Goal: Transaction & Acquisition: Obtain resource

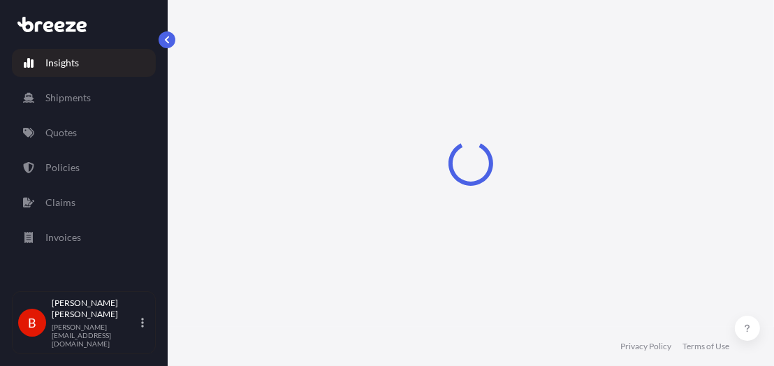
select select "2025"
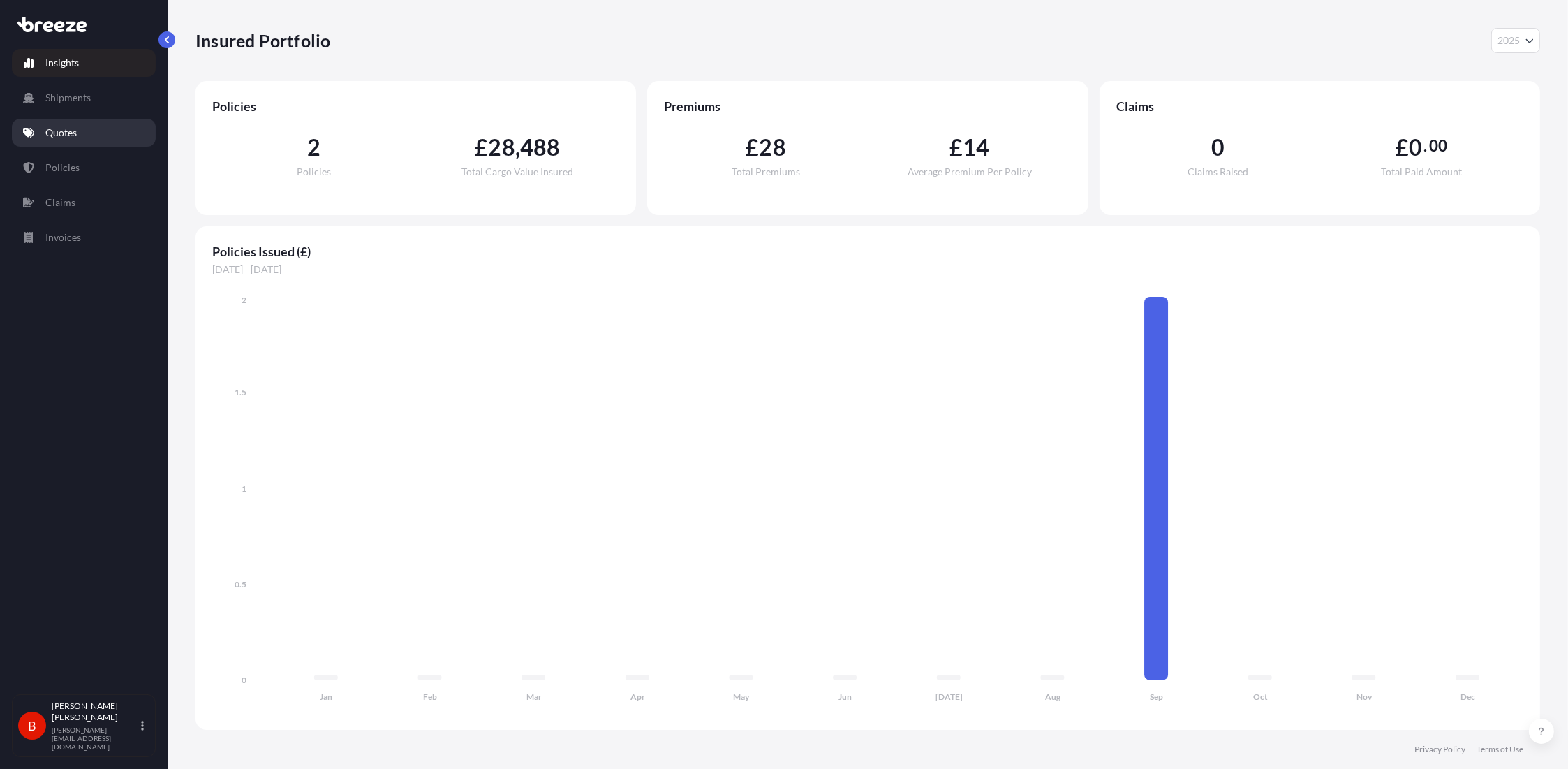
click at [57, 133] on p "Quotes" at bounding box center [60, 133] width 31 height 14
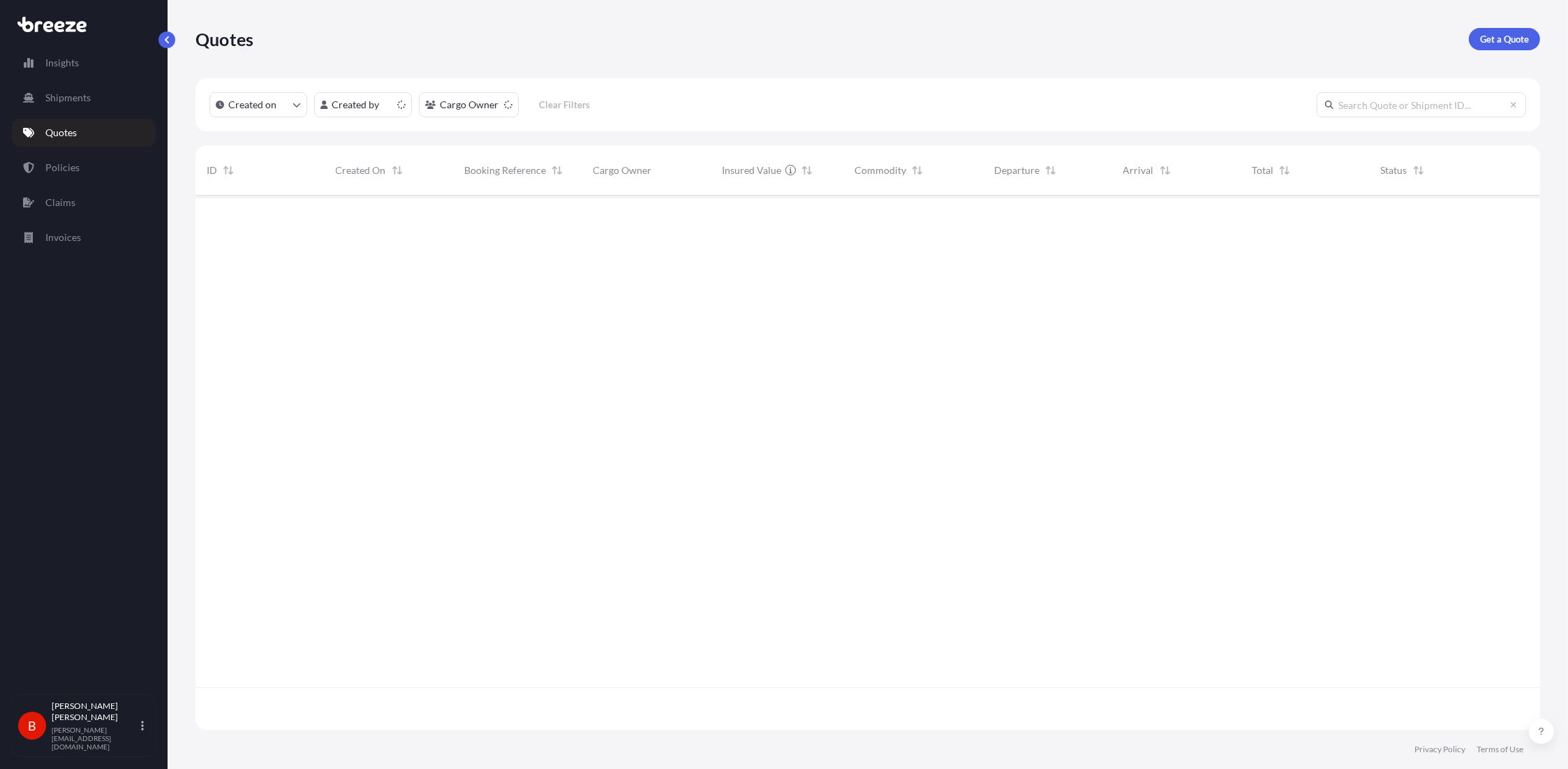
scroll to position [531, 1334]
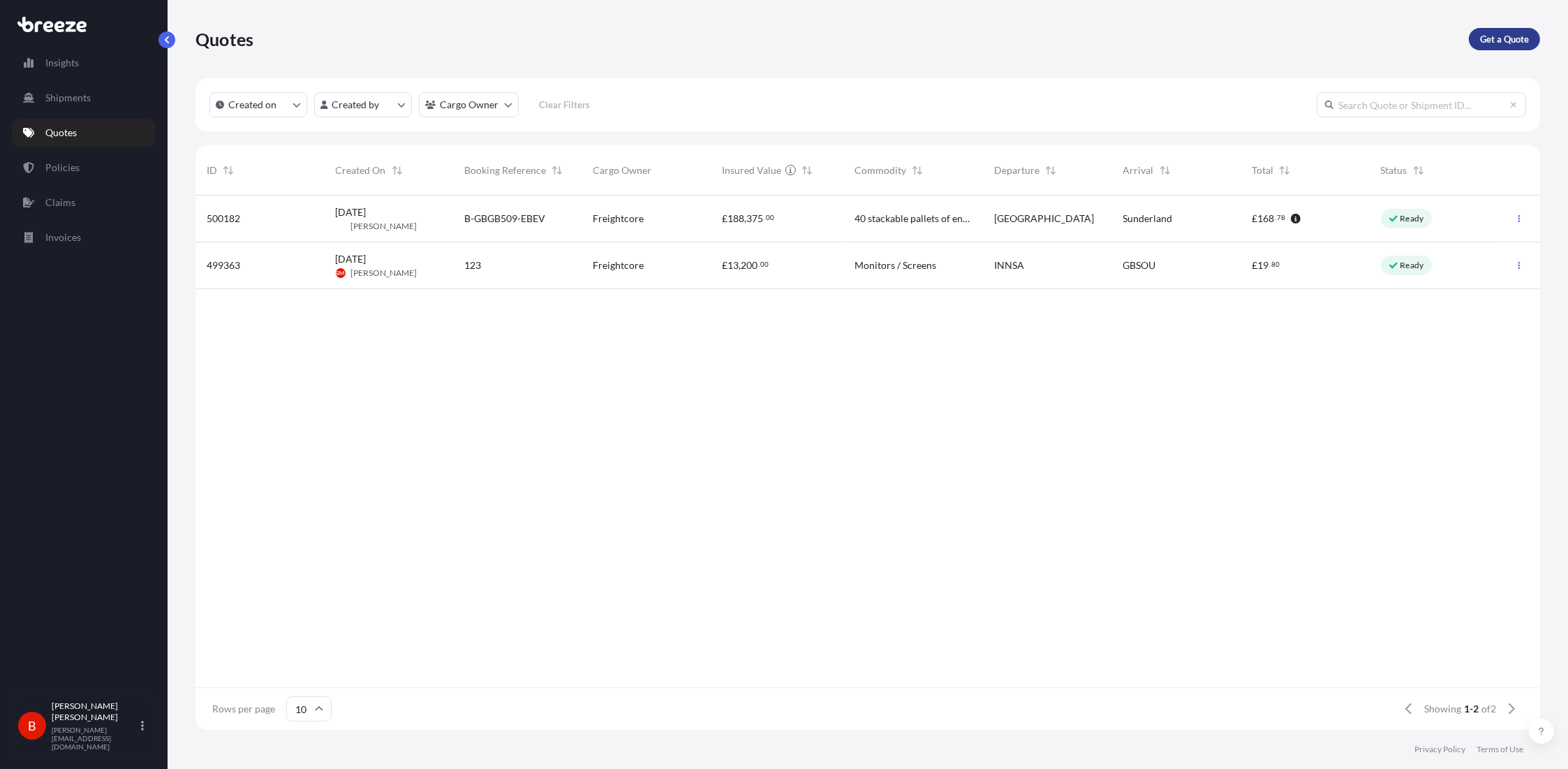
click at [783, 37] on p "Get a Quote" at bounding box center [1504, 39] width 49 height 14
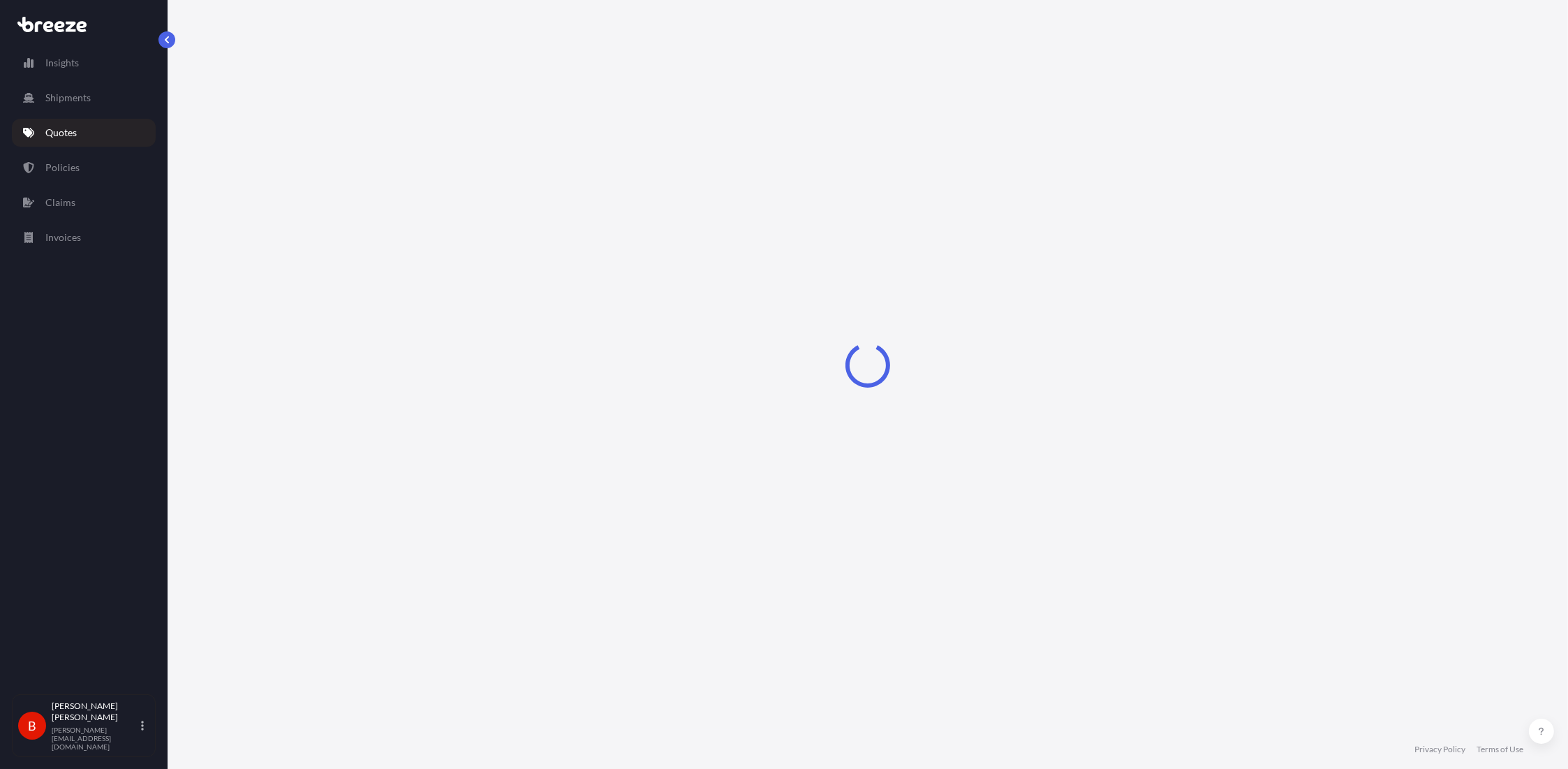
select select "Sea"
select select "1"
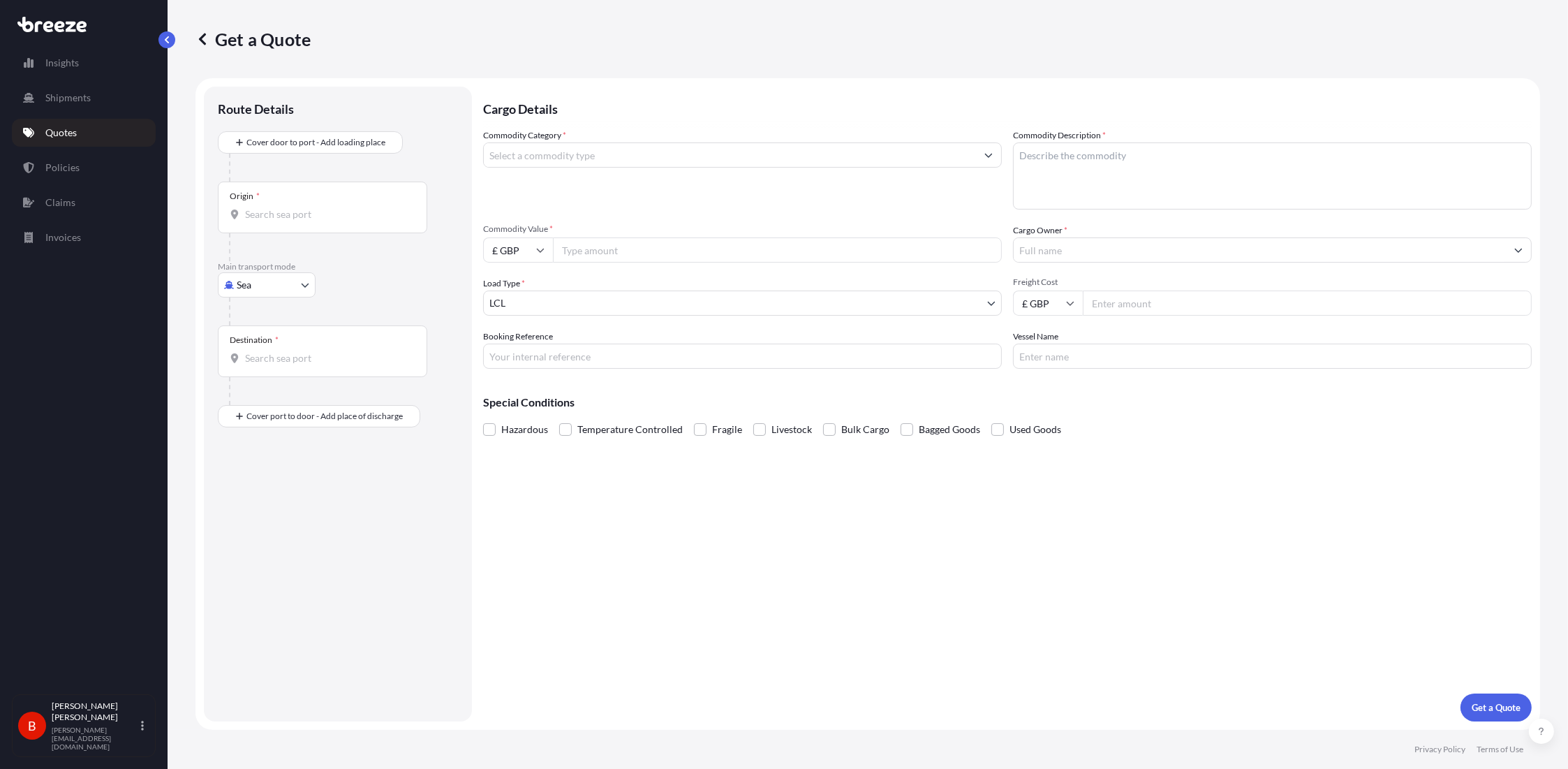
click at [309, 196] on div "Origin *" at bounding box center [322, 208] width 209 height 52
click at [309, 207] on input "Origin *" at bounding box center [327, 214] width 165 height 14
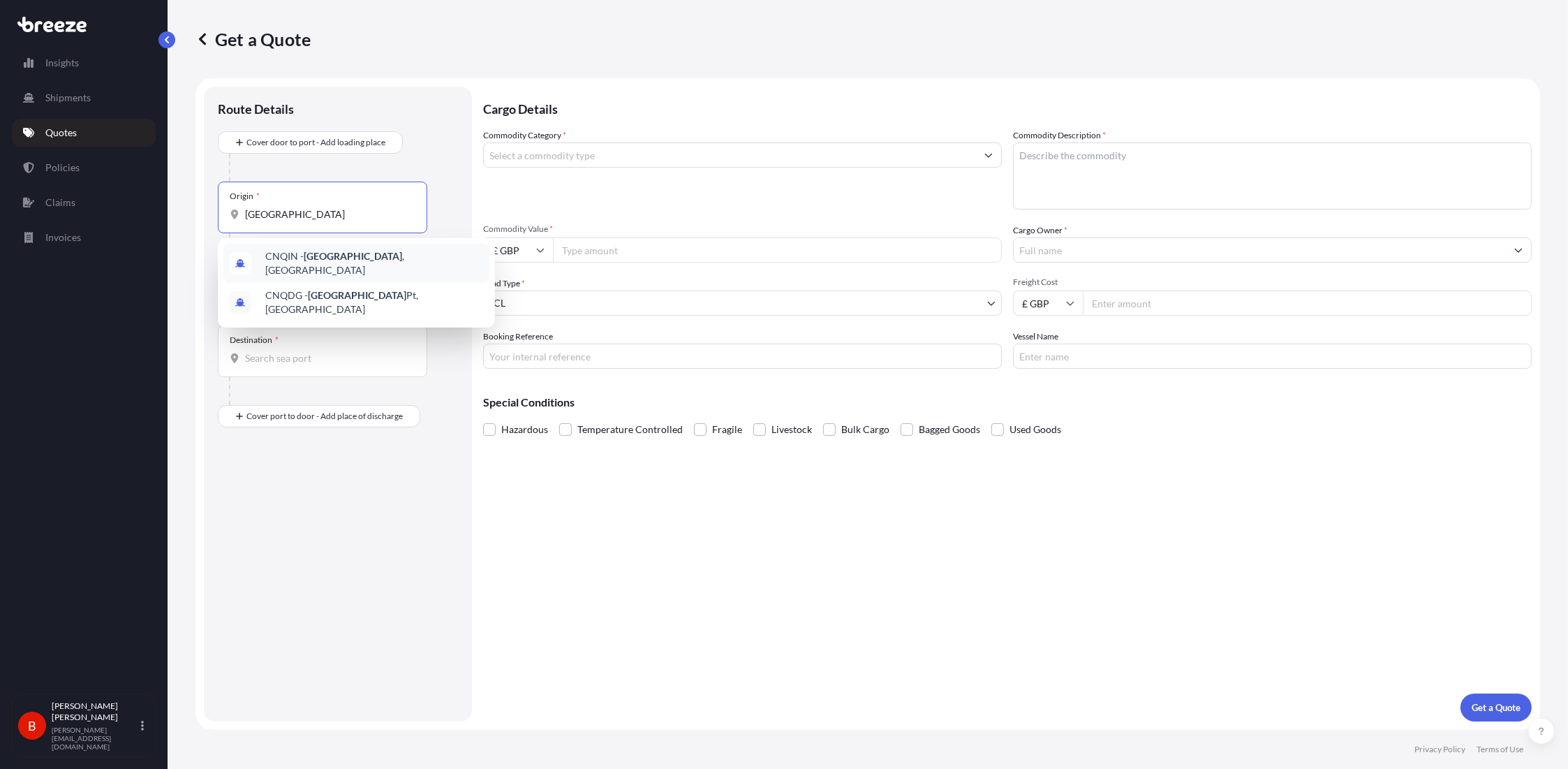
click at [332, 266] on span "CNQIN - [GEOGRAPHIC_DATA] , [GEOGRAPHIC_DATA]" at bounding box center [374, 263] width 219 height 28
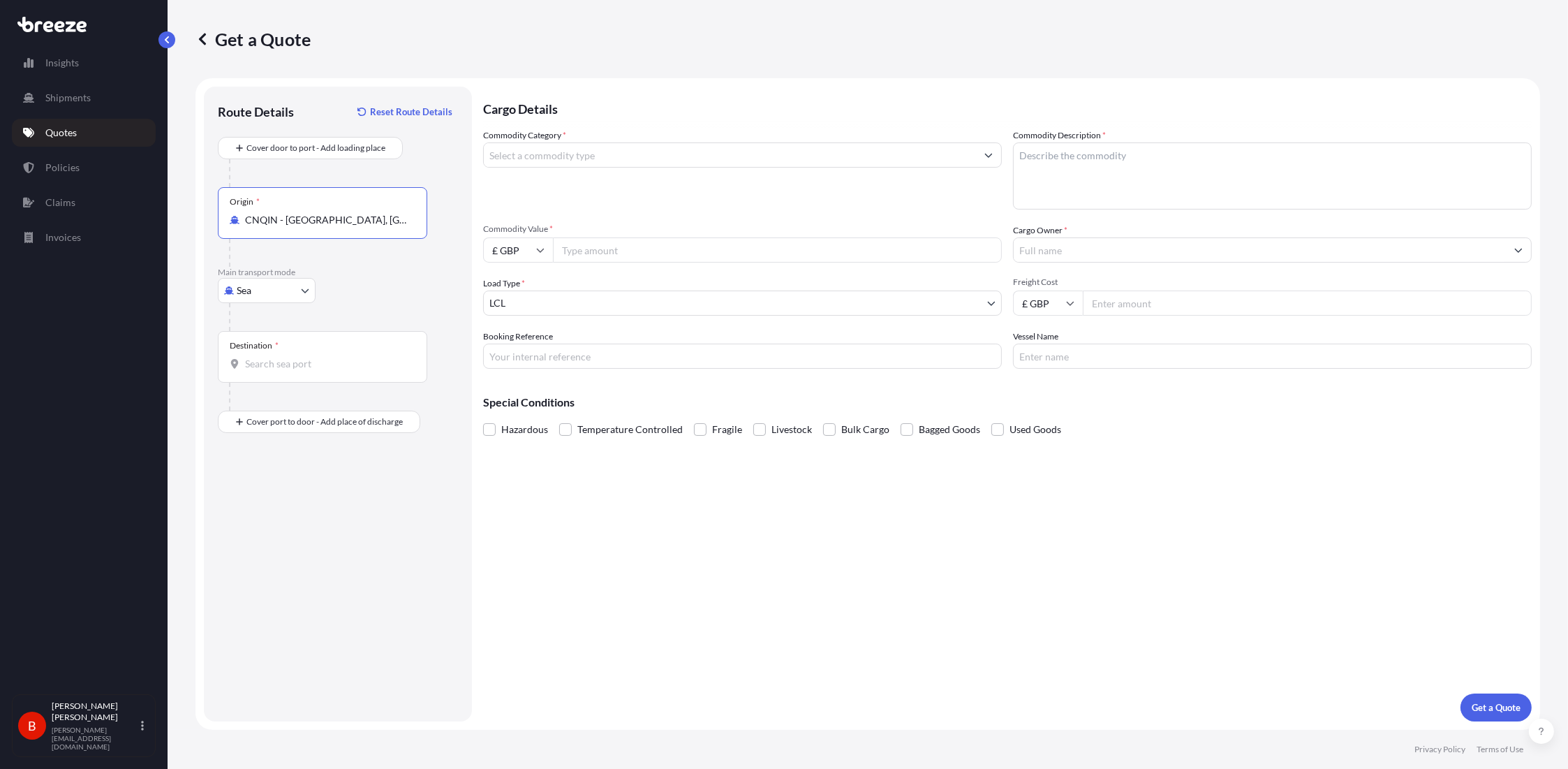
type input "CNQIN - [GEOGRAPHIC_DATA], [GEOGRAPHIC_DATA]"
click at [270, 358] on input "Destination *" at bounding box center [327, 364] width 165 height 14
click at [285, 366] on input "Destination * Please select a destination" at bounding box center [327, 364] width 165 height 14
paste input "BS35 3US"
drag, startPoint x: 318, startPoint y: 366, endPoint x: 215, endPoint y: 369, distance: 102.7
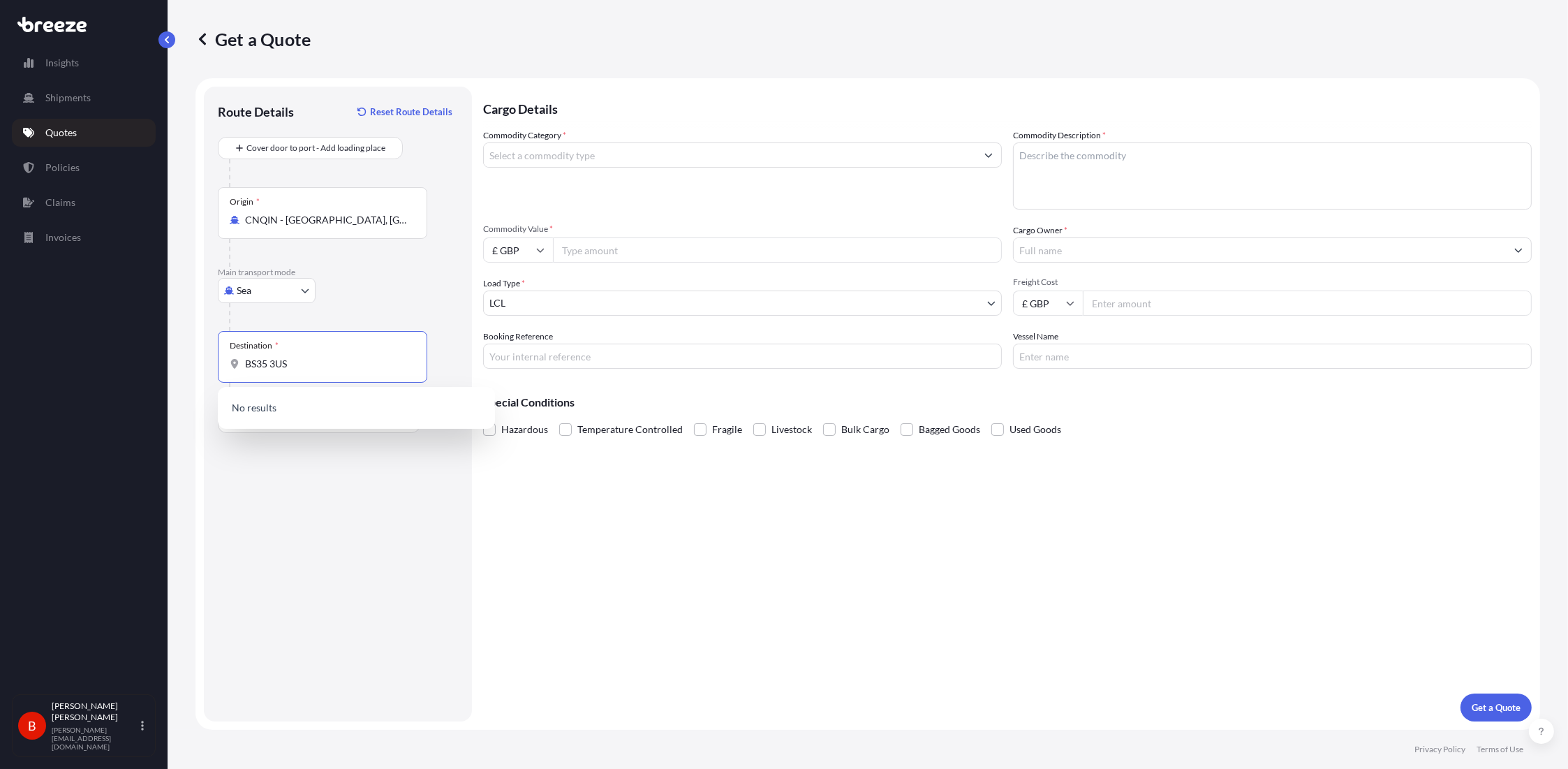
click at [215, 369] on div "Route Details Reset Route Details Cover door to port - Add loading place Place …" at bounding box center [338, 404] width 268 height 635
type input "t"
click at [378, 376] on div "Route Details Reset Route Details Cover door to port - Add loading place Place …" at bounding box center [338, 404] width 240 height 607
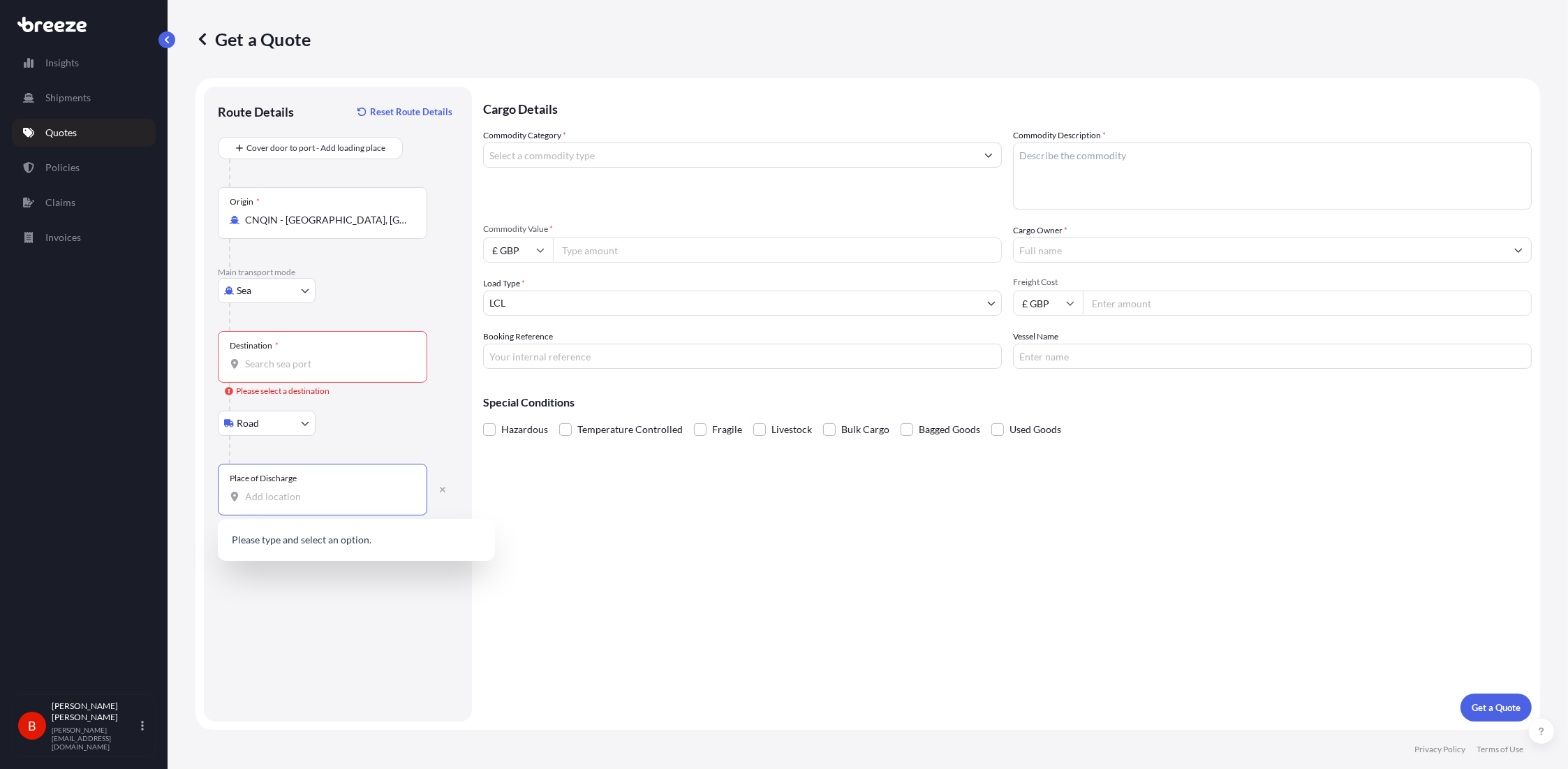
click at [283, 376] on input "Place of Discharge" at bounding box center [327, 497] width 165 height 14
type input "t"
paste input "BS35 3US"
click at [342, 376] on span "[PERSON_NAME][STREET_ADDRESS][PERSON_NAME]" at bounding box center [374, 551] width 219 height 42
type input "[PERSON_NAME][STREET_ADDRESS][PERSON_NAME]"
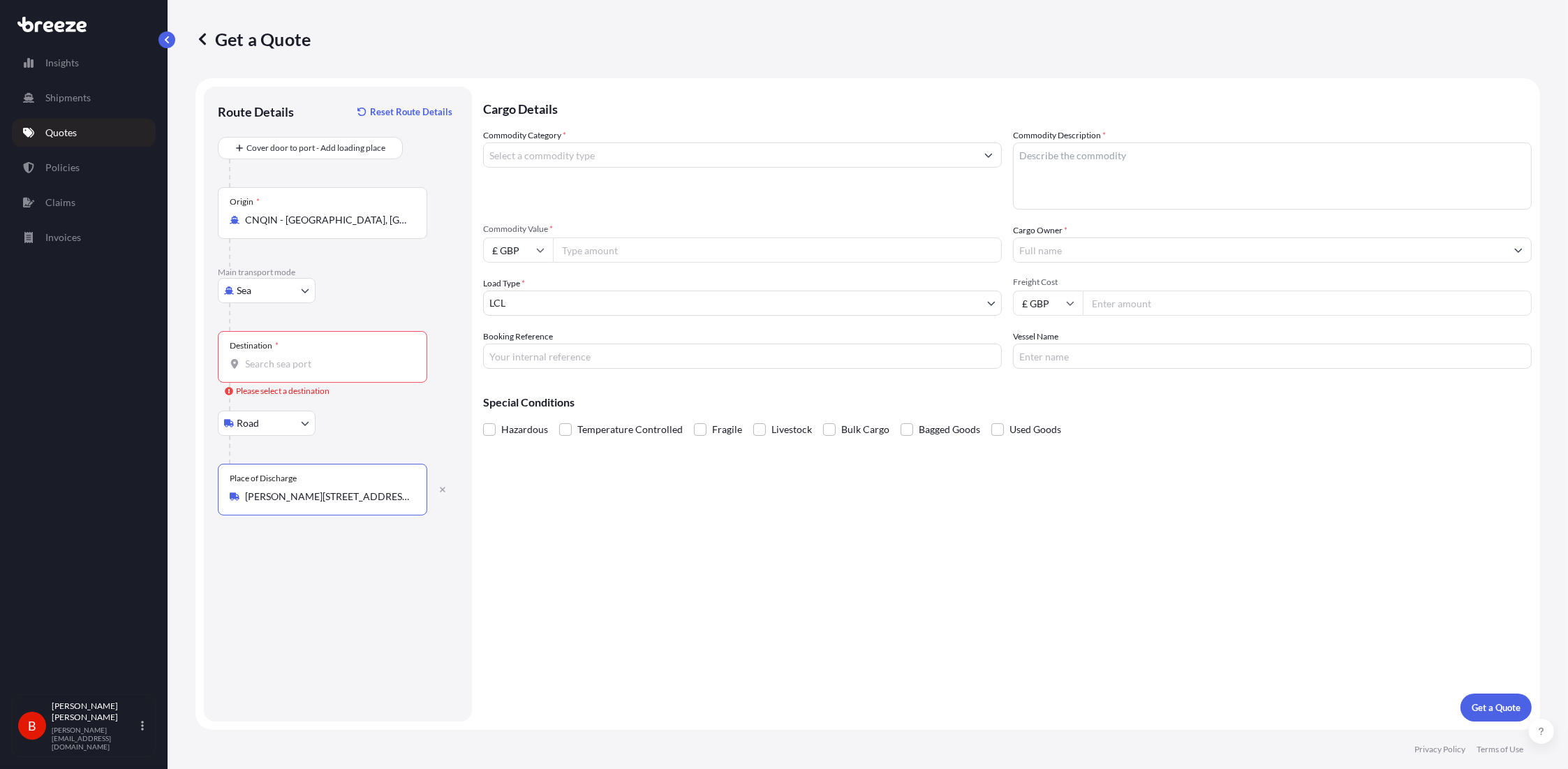
click at [355, 376] on div at bounding box center [343, 450] width 229 height 28
click at [321, 371] on div "Destination *" at bounding box center [322, 357] width 209 height 52
click at [321, 371] on input "Destination * Please select a destination" at bounding box center [327, 364] width 165 height 14
click at [332, 376] on div "GBLGP - [GEOGRAPHIC_DATA] Gat eway Port, [GEOGRAPHIC_DATA]" at bounding box center [356, 411] width 266 height 39
type input "GBLGP - [GEOGRAPHIC_DATA], [GEOGRAPHIC_DATA]"
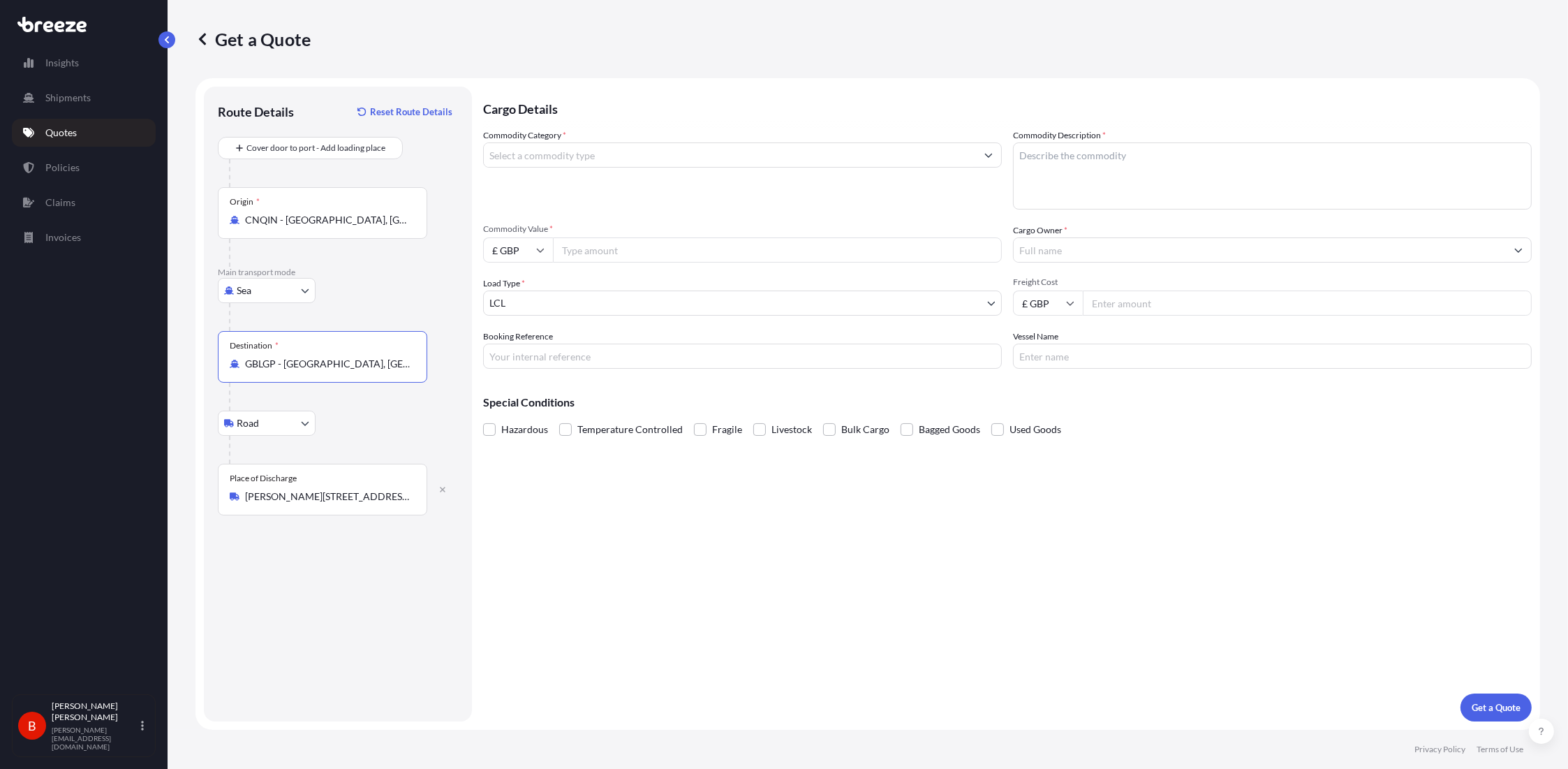
click at [388, 376] on div "Route Details Reset Route Details Cover door to port - Add loading place Place …" at bounding box center [338, 404] width 240 height 607
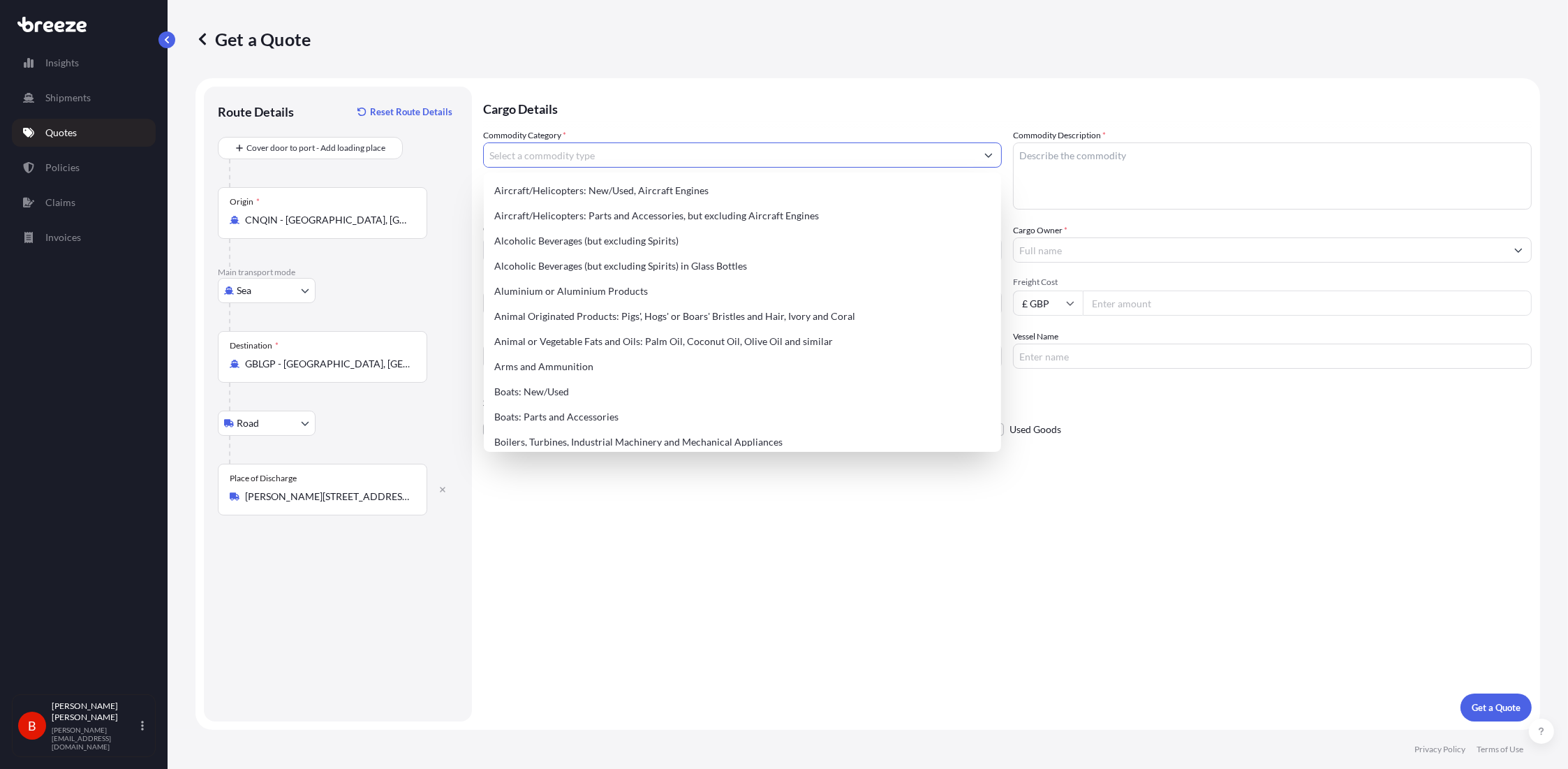
click at [567, 150] on input "Commodity Category *" at bounding box center [730, 154] width 492 height 25
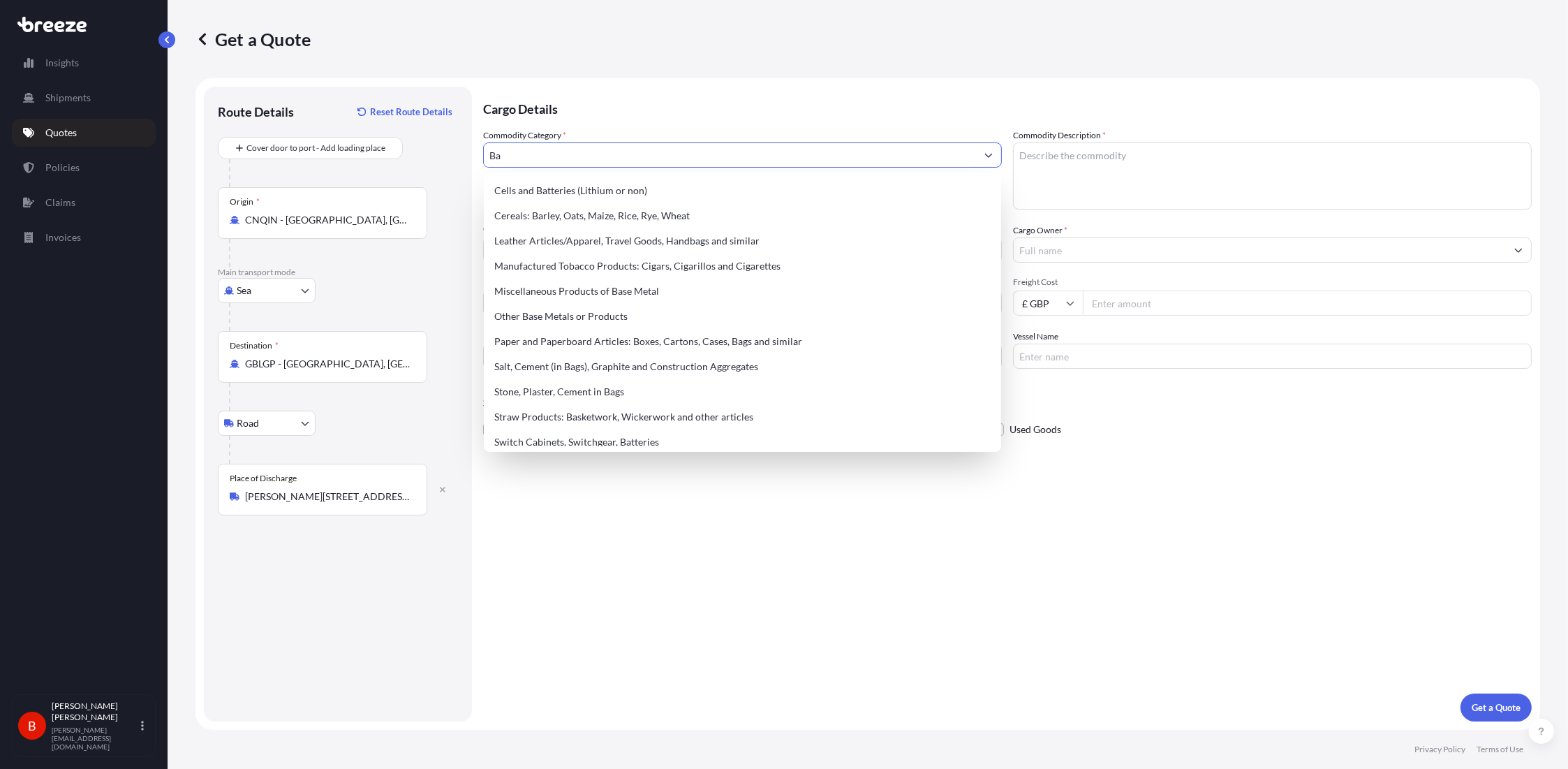
type input "B"
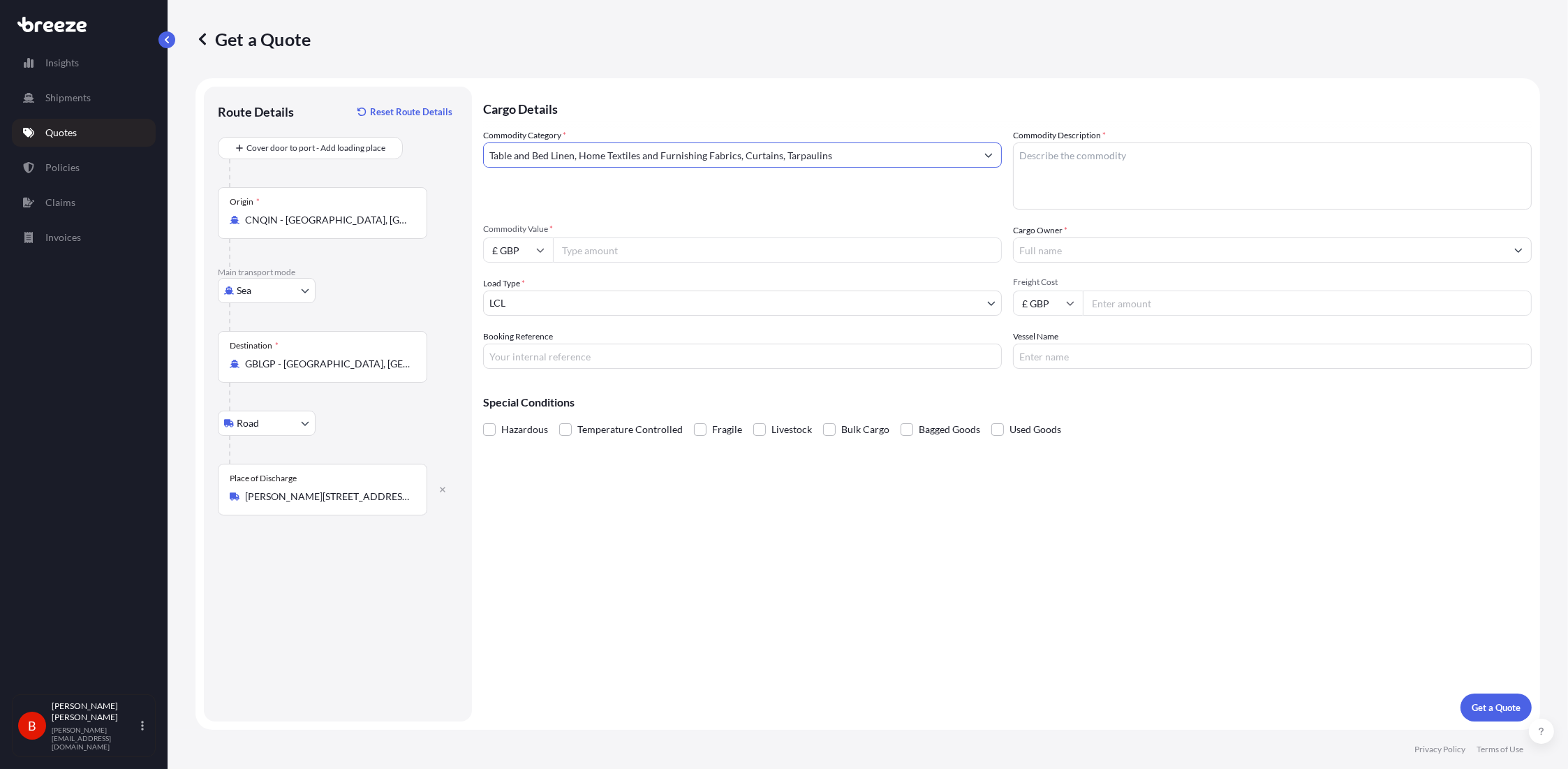
type input "Table and Bed Linen, Home Textiles and Furnishing Fabrics, Curtains, Tarpaulins"
click at [783, 172] on textarea "Commodity Description *" at bounding box center [1272, 175] width 519 height 67
type textarea "Bamboo Bedding"
click at [524, 254] on input "£ GBP" at bounding box center [518, 249] width 70 height 25
click at [524, 346] on div "$ USD" at bounding box center [518, 347] width 59 height 27
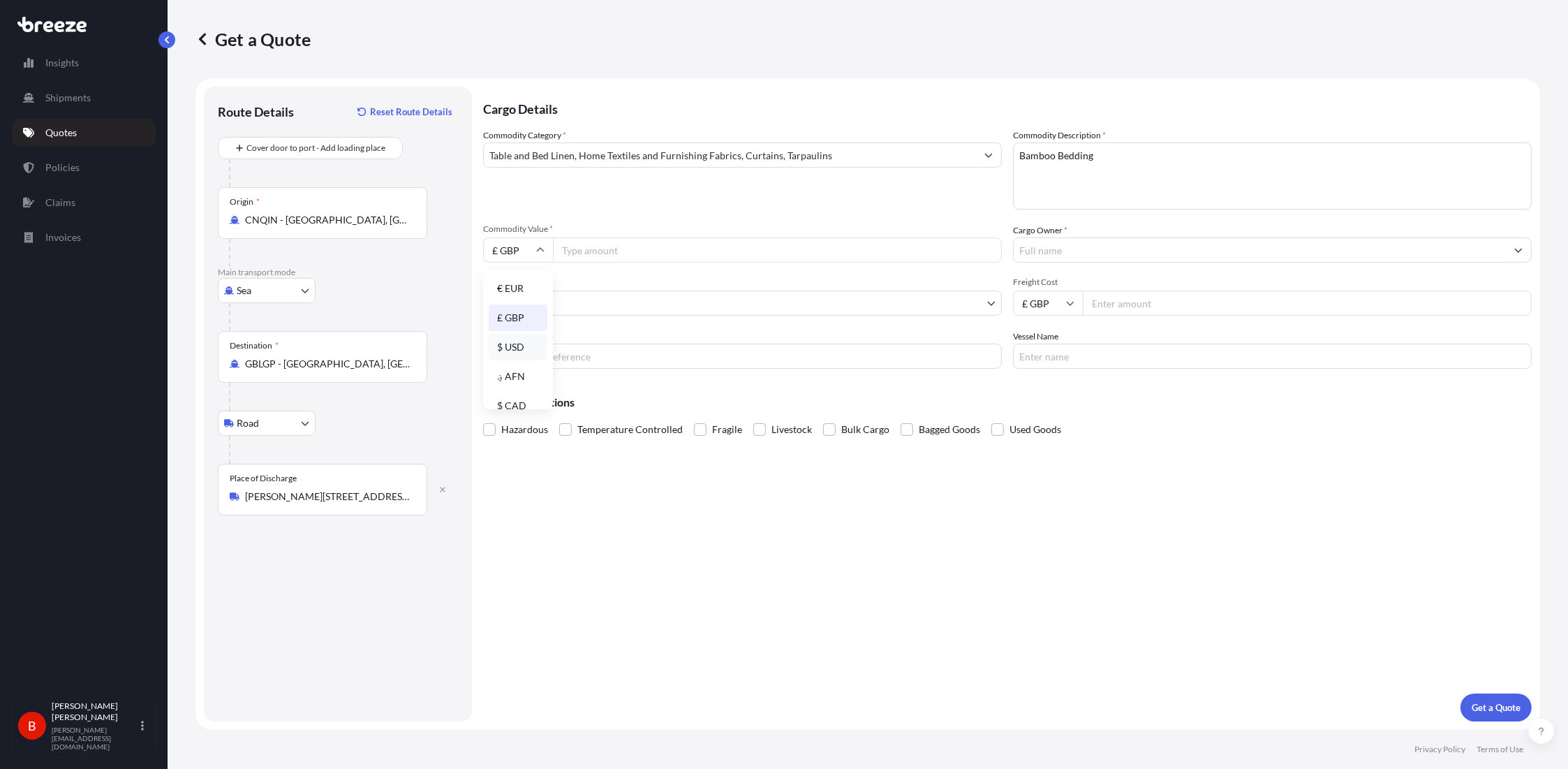
type input "$ USD"
click at [608, 256] on input "Commodity Value *" at bounding box center [777, 249] width 449 height 25
type input "78000"
drag, startPoint x: 1138, startPoint y: 635, endPoint x: 1142, endPoint y: 454, distance: 181.6
click at [783, 376] on div "Cargo Details Commodity Category * Table and Bed Linen, Home Textiles and Furni…" at bounding box center [1007, 404] width 1049 height 635
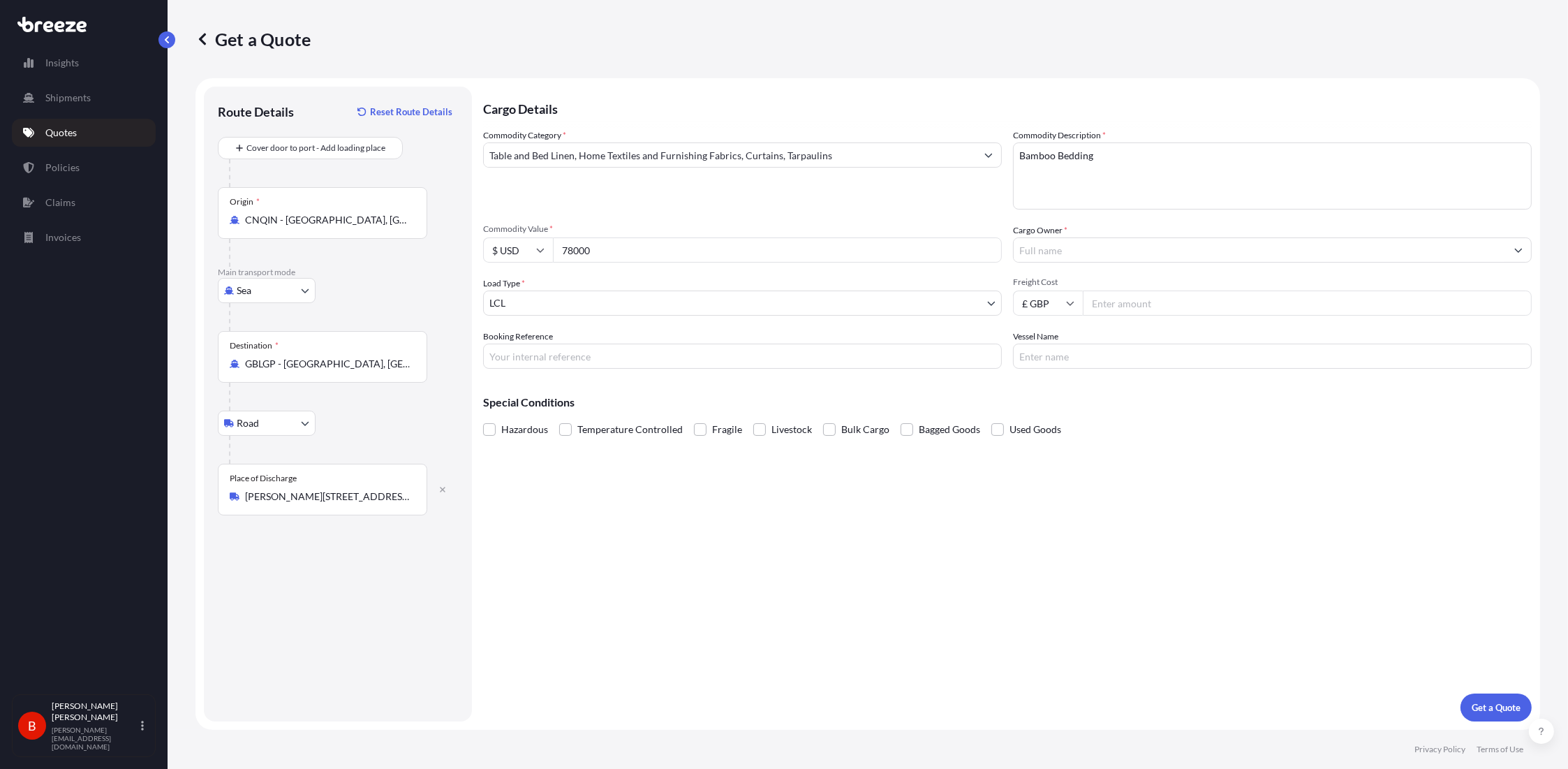
click at [783, 255] on input "Cargo Owner *" at bounding box center [1260, 249] width 492 height 25
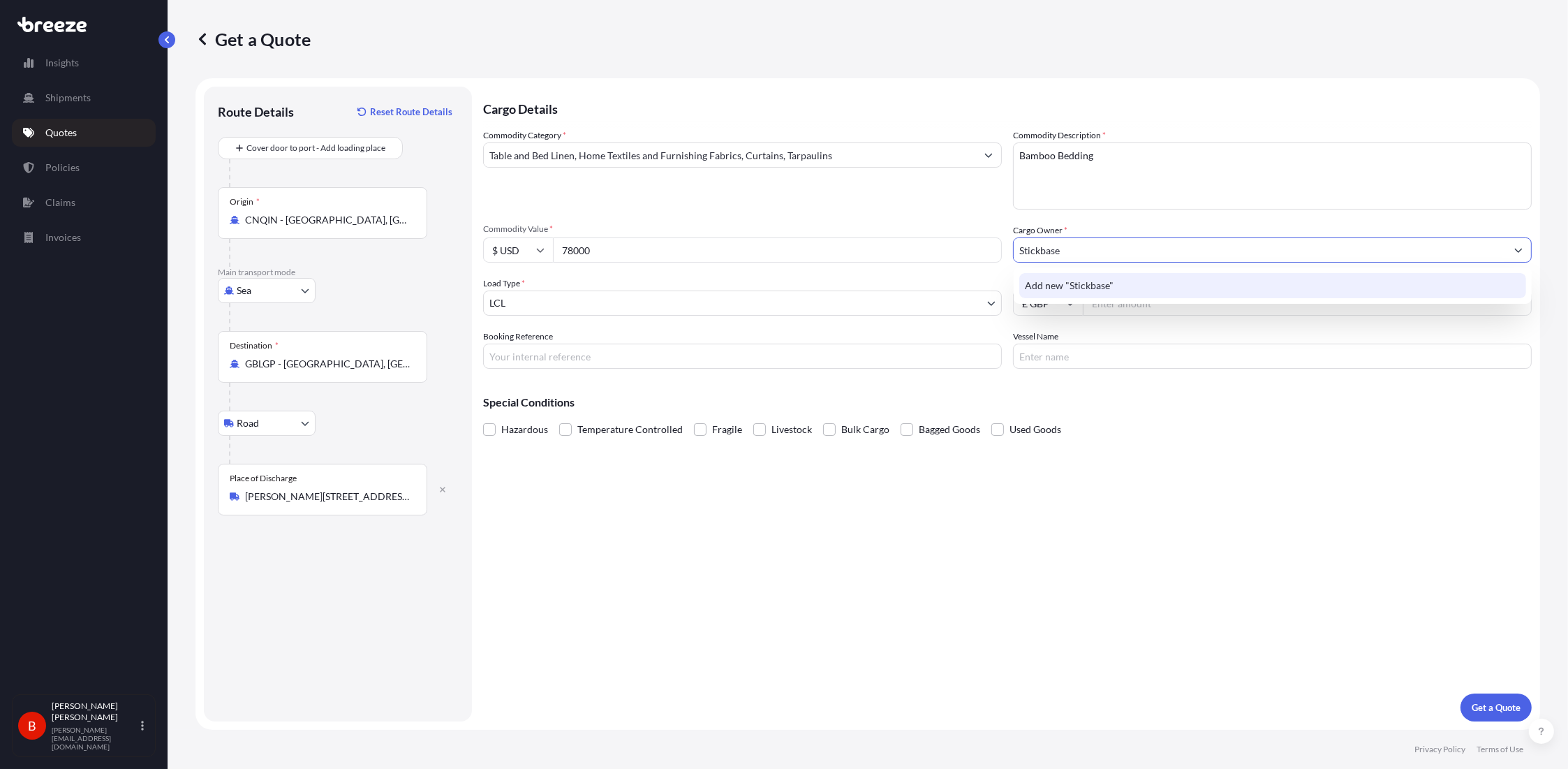
click at [783, 279] on span "Add new "Stickbase"" at bounding box center [1069, 286] width 89 height 14
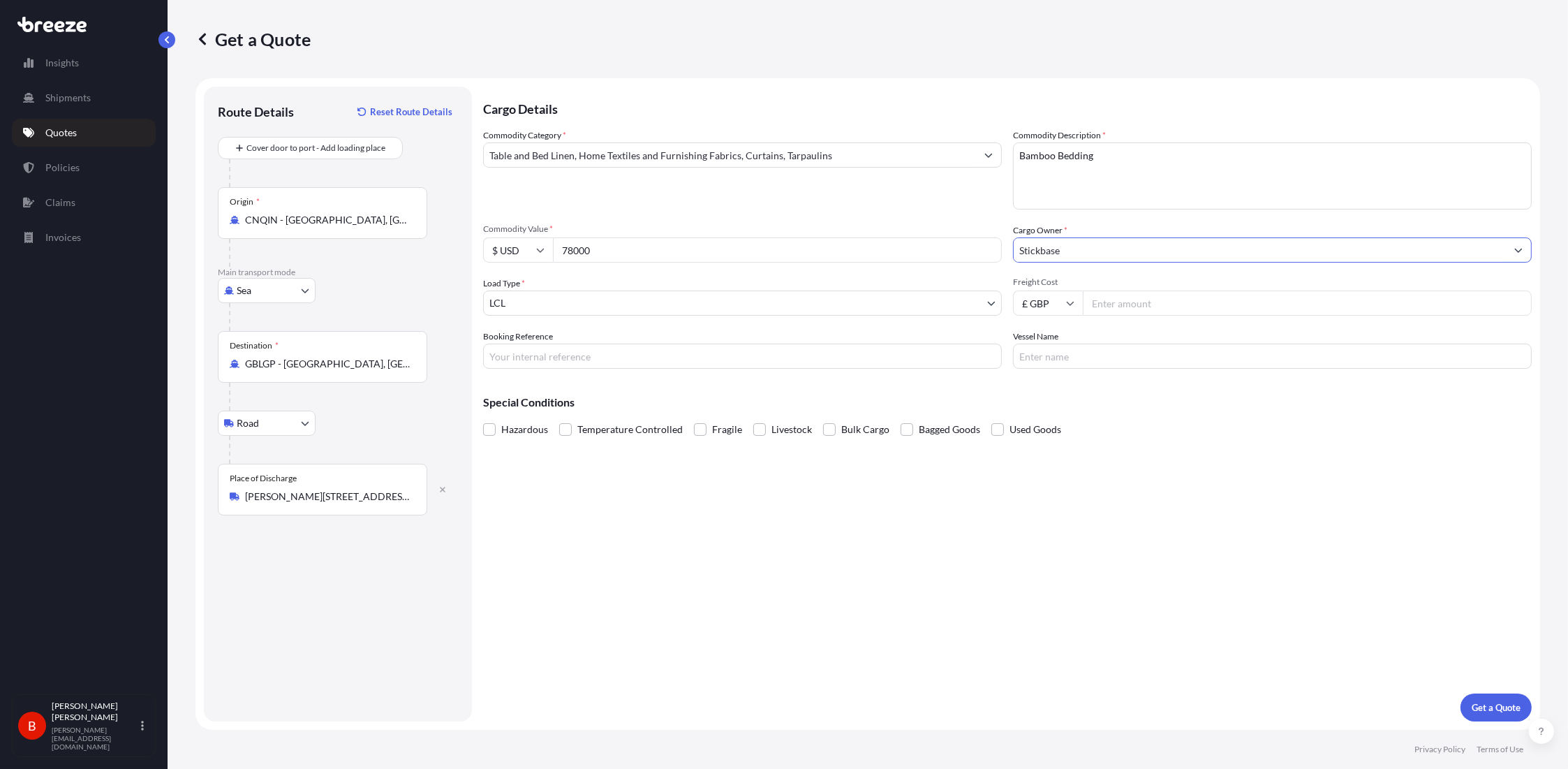
type input "Stickbase"
click at [783, 376] on div "Cargo Details Commodity Category * Table and Bed Linen, Home Textiles and Furni…" at bounding box center [1007, 404] width 1049 height 635
click at [783, 302] on input "Freight Cost" at bounding box center [1307, 302] width 449 height 25
type input "1851.82"
click at [783, 376] on div "Cargo Details Commodity Category * Table and Bed Linen, Home Textiles and Furni…" at bounding box center [1007, 404] width 1049 height 635
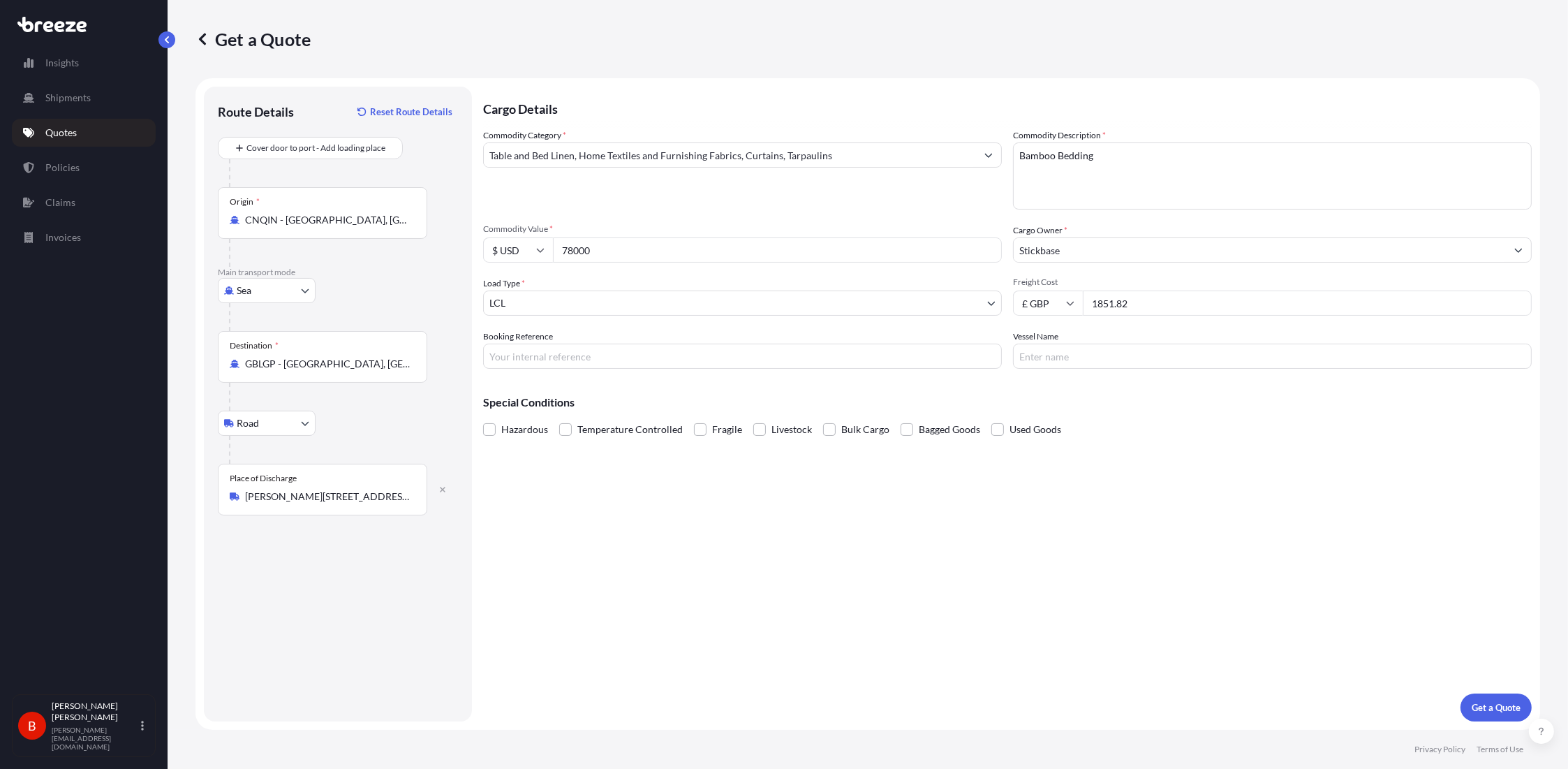
click at [709, 374] on div "Cargo Details Commodity Category * Table and Bed Linen, Home Textiles and Furni…" at bounding box center [1007, 404] width 1049 height 635
click at [686, 362] on input "Booking Reference" at bounding box center [742, 356] width 519 height 25
click at [557, 357] on input "Booking Reference" at bounding box center [742, 356] width 519 height 25
paste input "B-CNGB509-TQ6F"
type input "B-CNGB509-TQ6F"
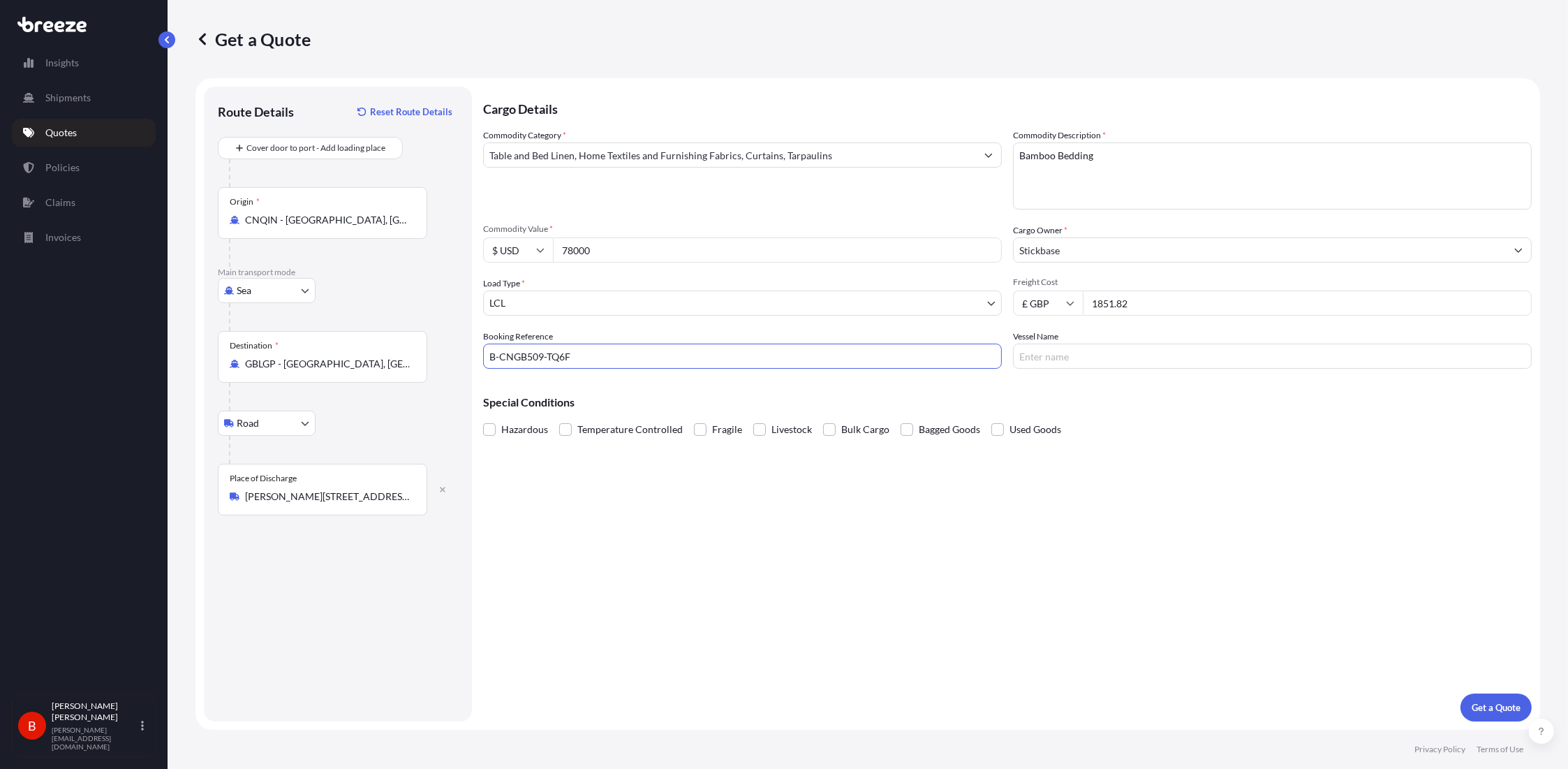
drag, startPoint x: 1019, startPoint y: 573, endPoint x: 1057, endPoint y: 531, distance: 56.9
click at [783, 376] on div "Cargo Details Commodity Category * Table and Bed Linen, Home Textiles and Furni…" at bounding box center [1007, 404] width 1049 height 635
click at [783, 362] on input "Vessel Name" at bounding box center [1272, 356] width 519 height 25
type input "[PERSON_NAME] / 541W"
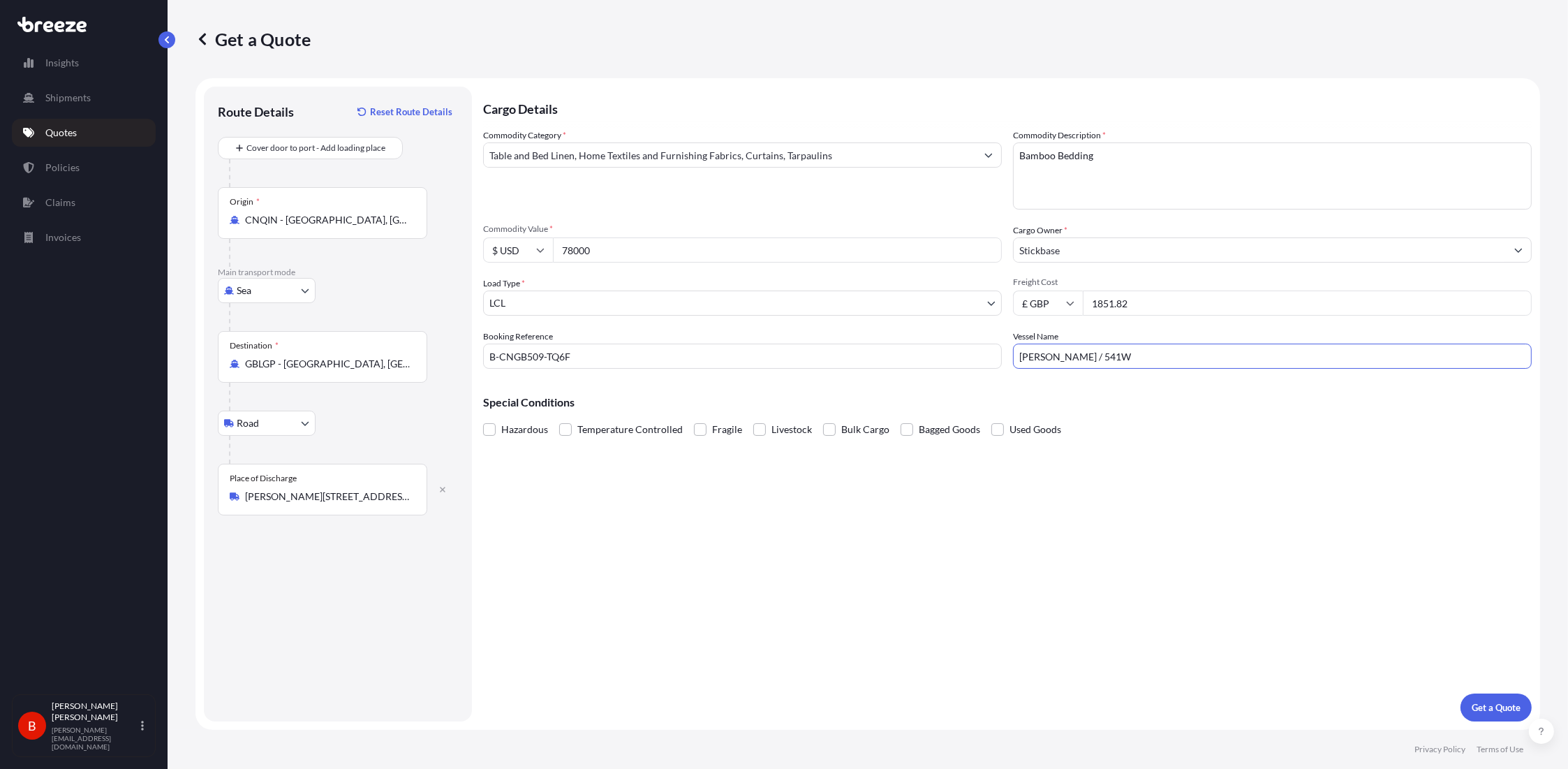
click at [783, 376] on div "Cargo Details Commodity Category * Table and Bed Linen, Home Textiles and Furni…" at bounding box center [1007, 404] width 1049 height 635
click at [783, 376] on button "Get a Quote" at bounding box center [1496, 707] width 71 height 28
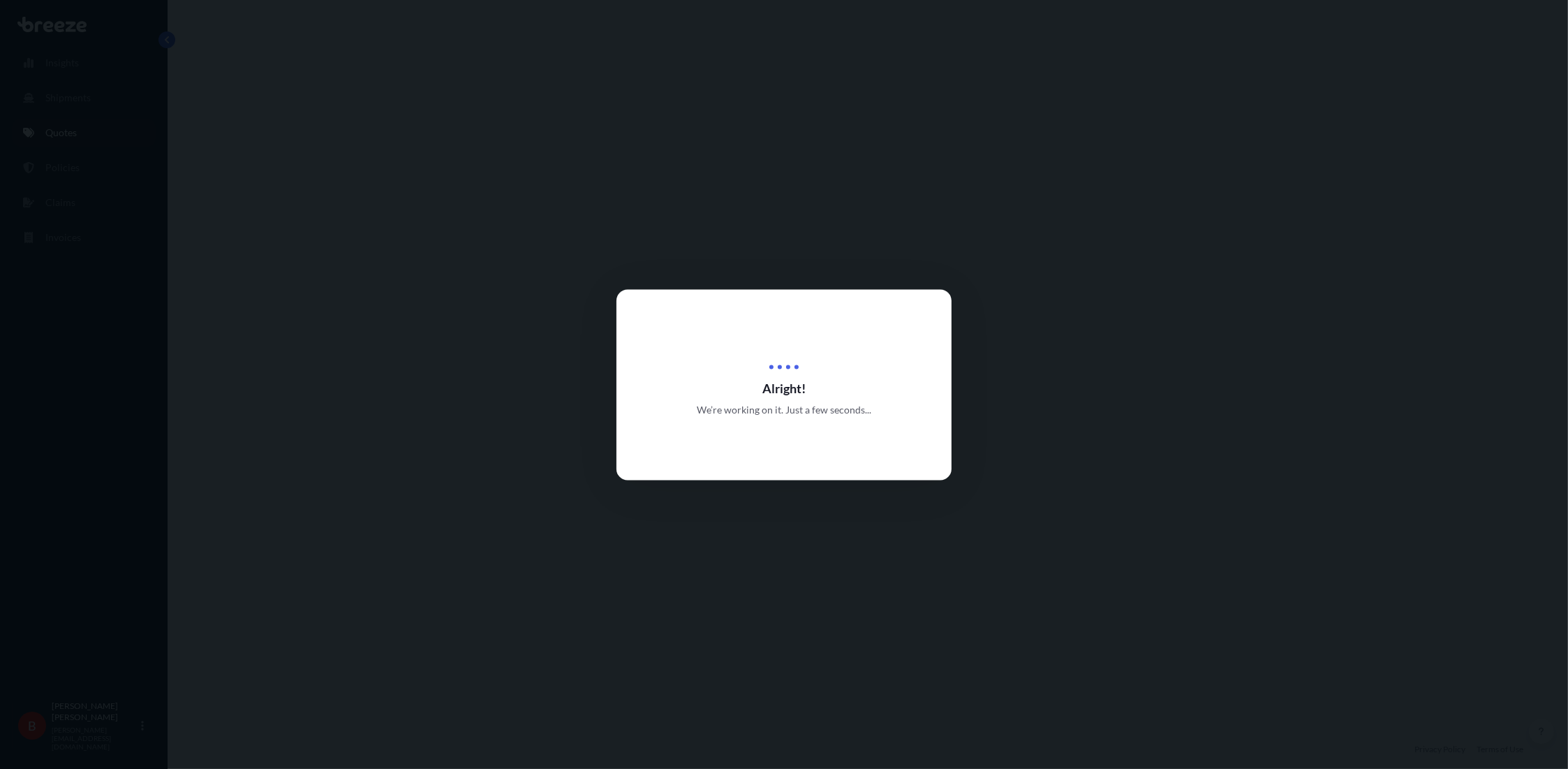
select select "Sea"
select select "Road"
select select "1"
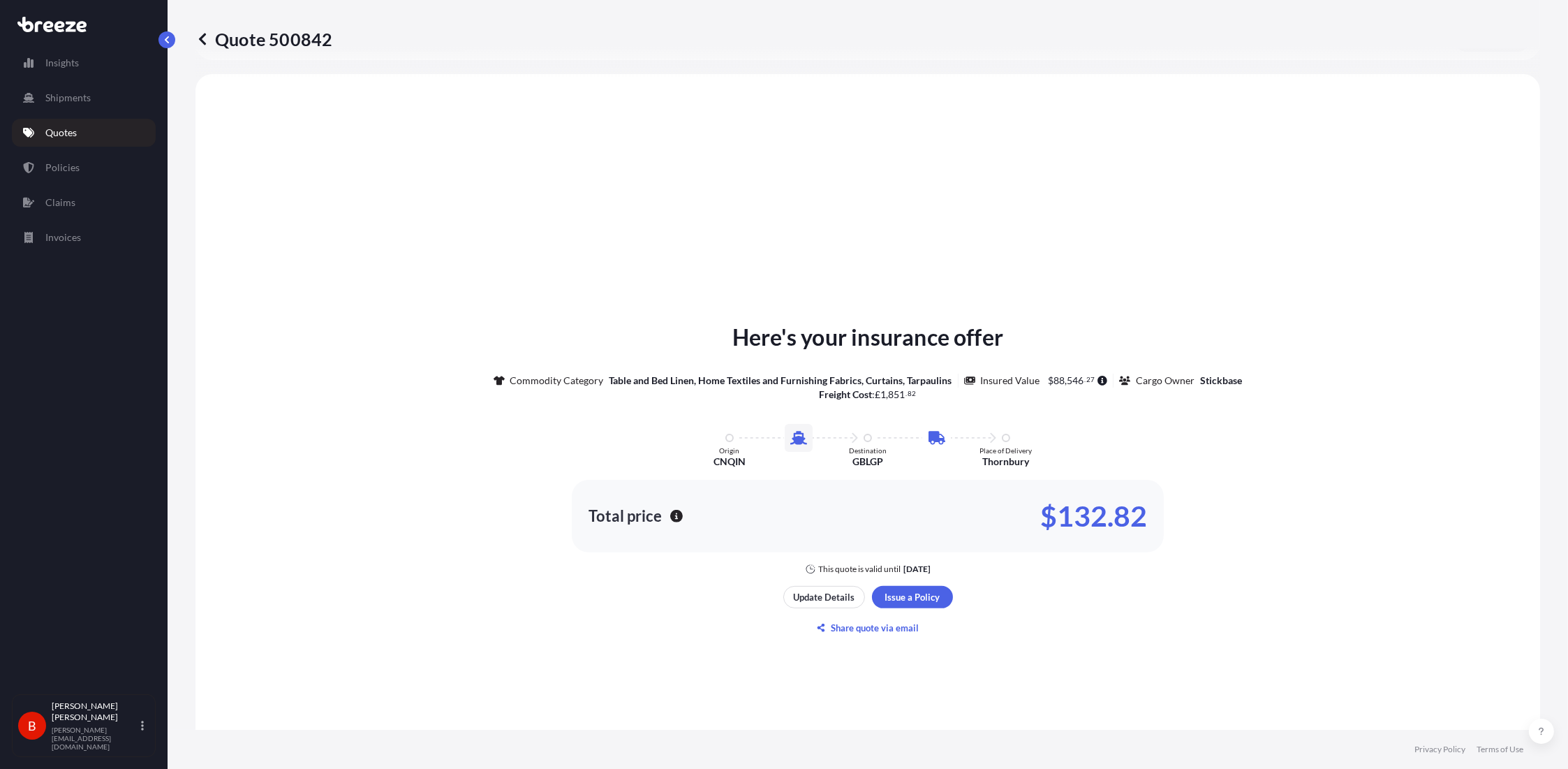
scroll to position [474, 0]
click at [646, 376] on div "Here's your insurance offer Commodity Category Table and Bed Linen, Home Textil…" at bounding box center [868, 477] width 1306 height 772
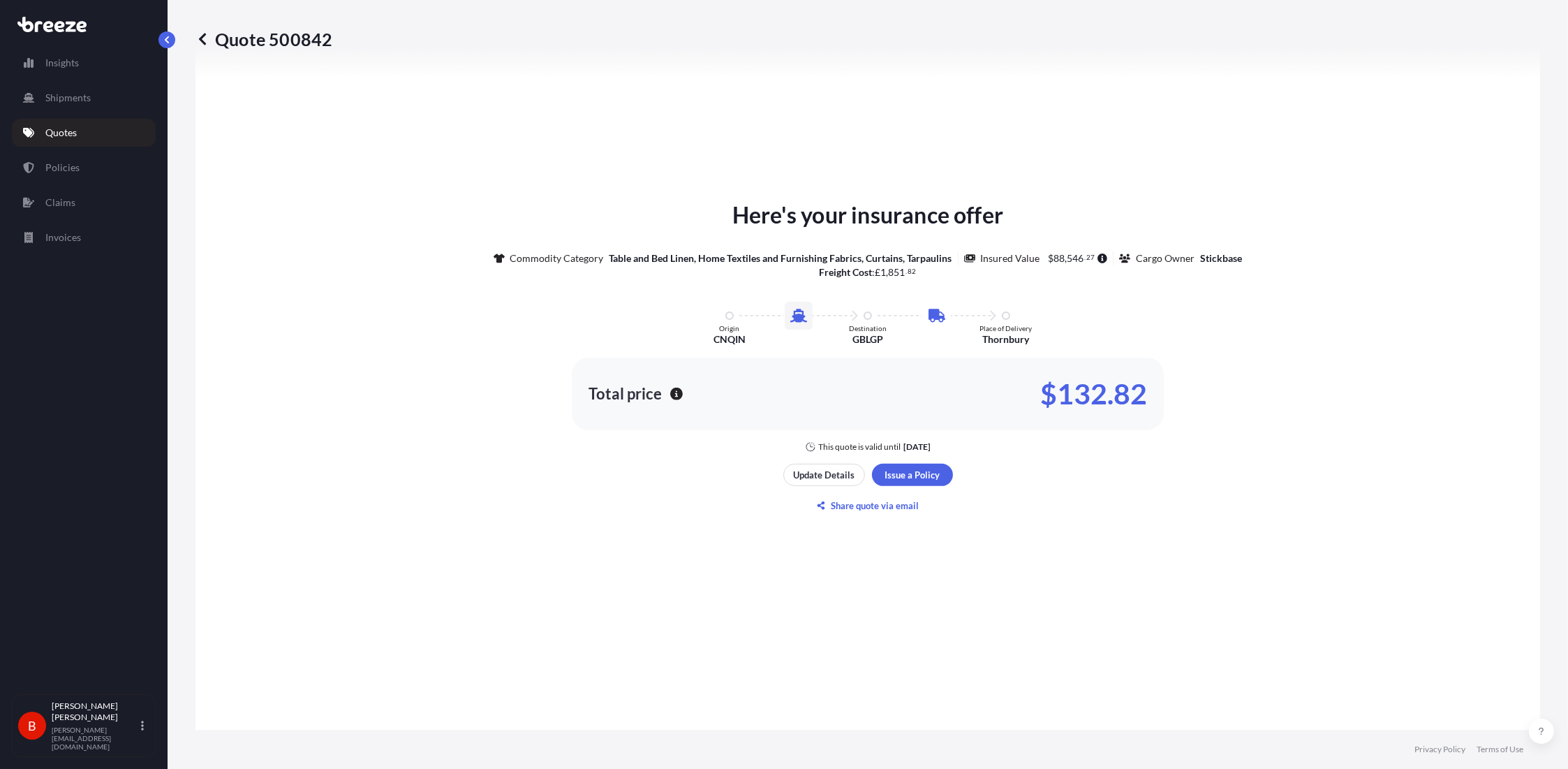
scroll to position [614, 0]
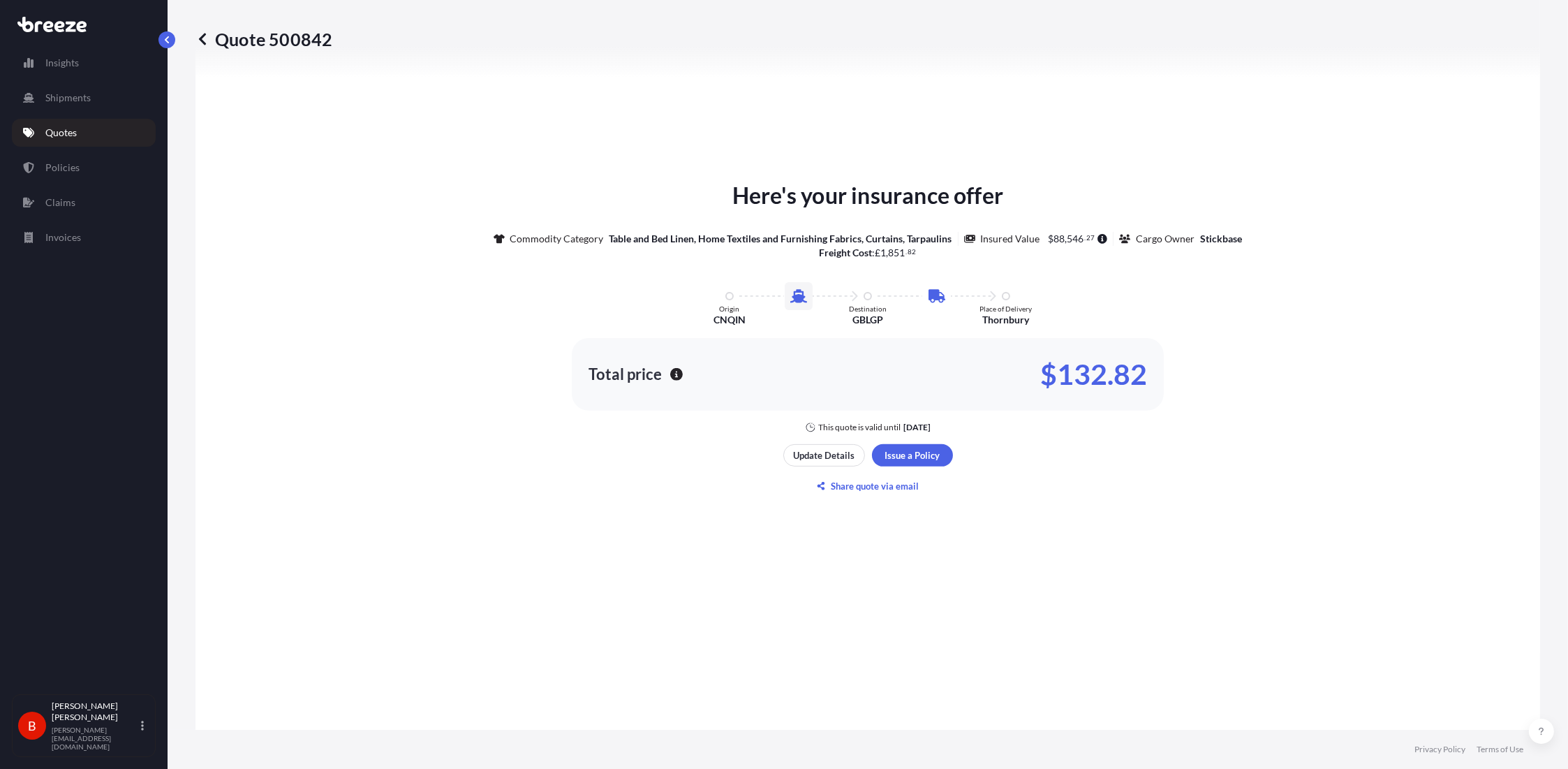
click at [783, 376] on div "Here's your insurance offer Commodity Category Table and Bed Linen, Home Textil…" at bounding box center [868, 338] width 1306 height 772
